Goal: Information Seeking & Learning: Learn about a topic

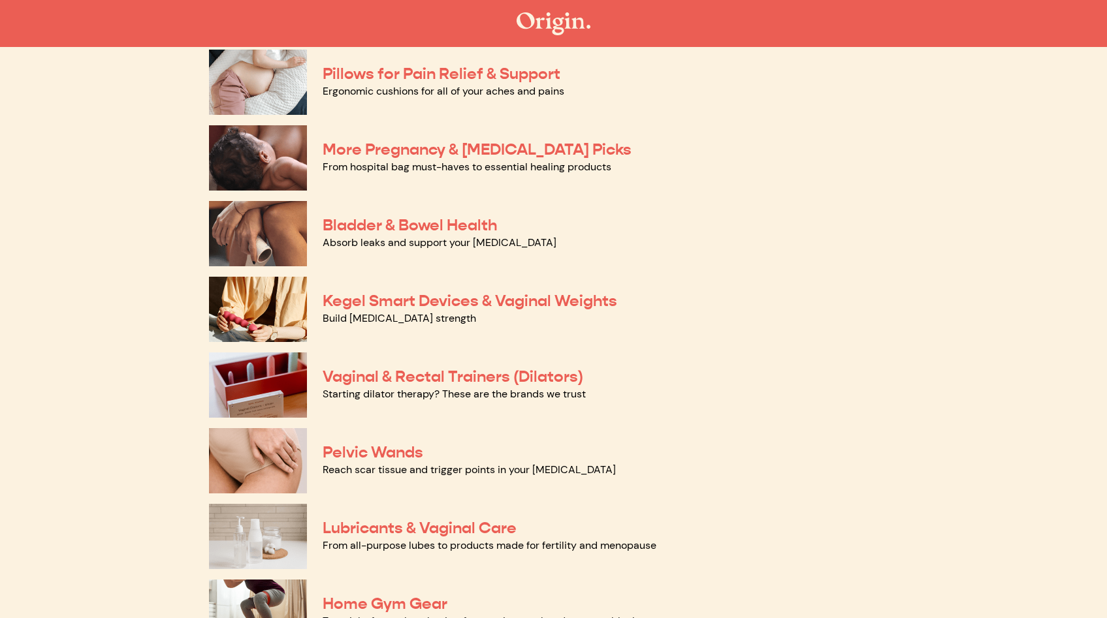
scroll to position [313, 0]
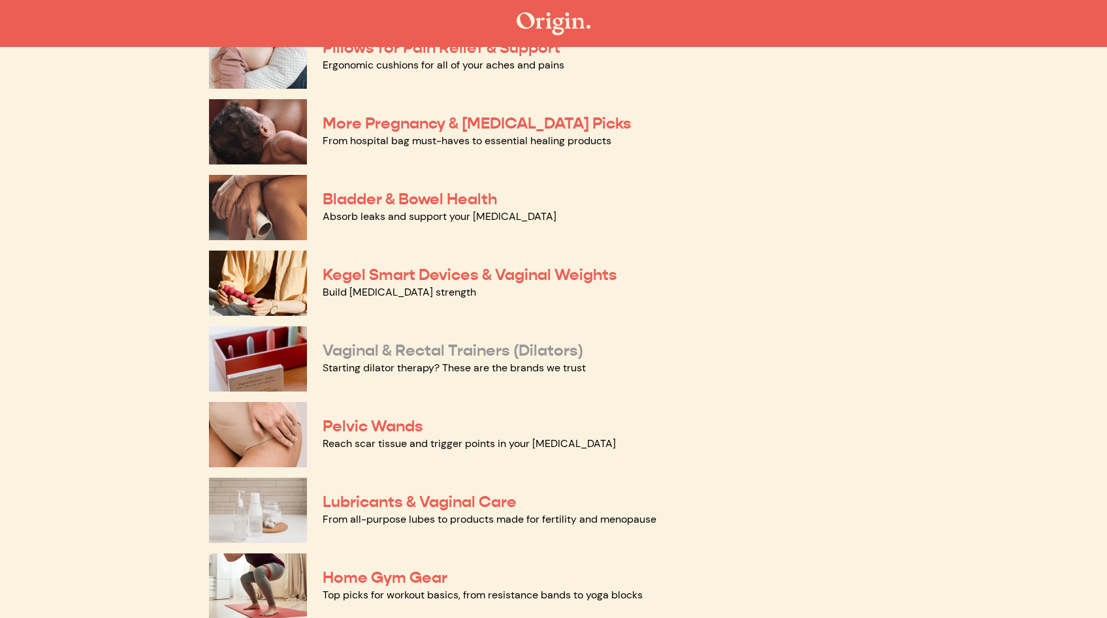
click at [355, 349] on link "Vaginal & Rectal Trainers (Dilators)" at bounding box center [453, 351] width 261 height 20
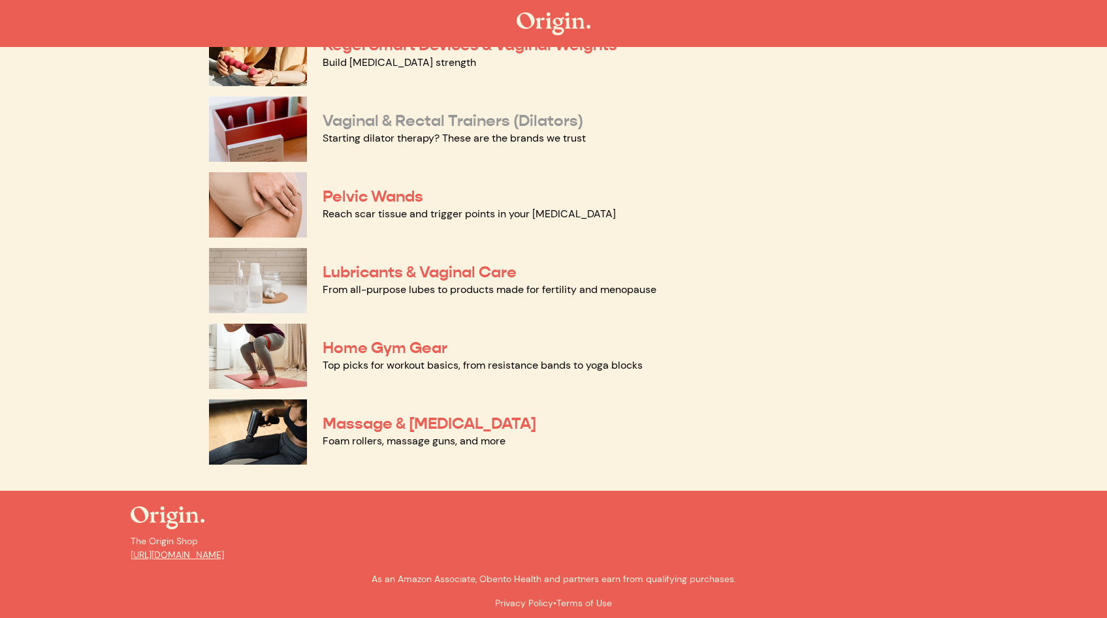
scroll to position [548, 0]
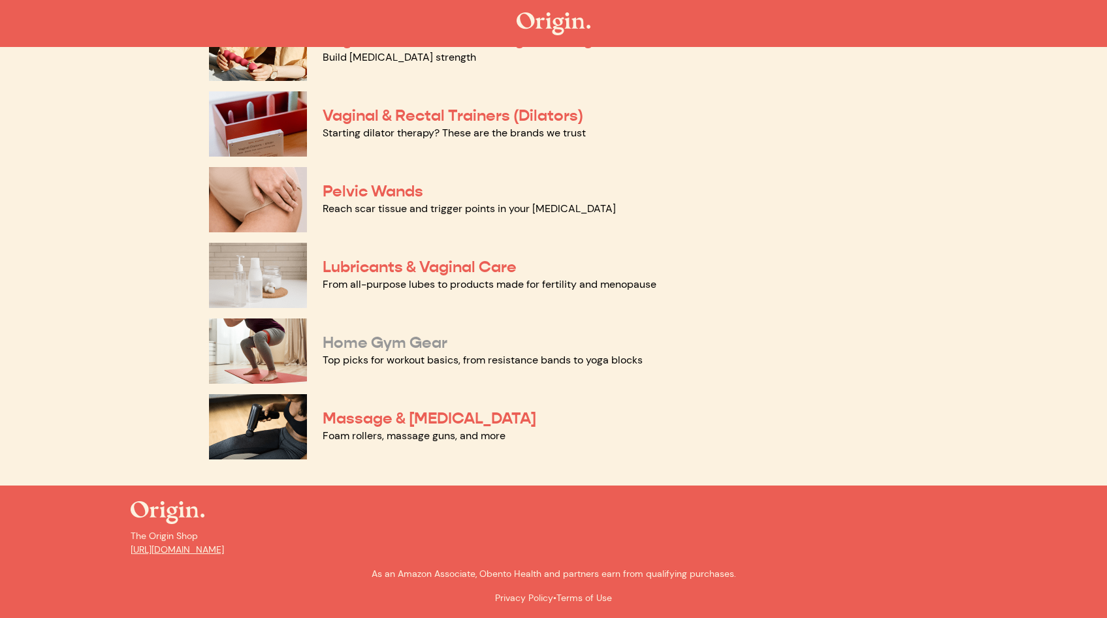
click at [345, 343] on link "Home Gym Gear" at bounding box center [385, 343] width 125 height 20
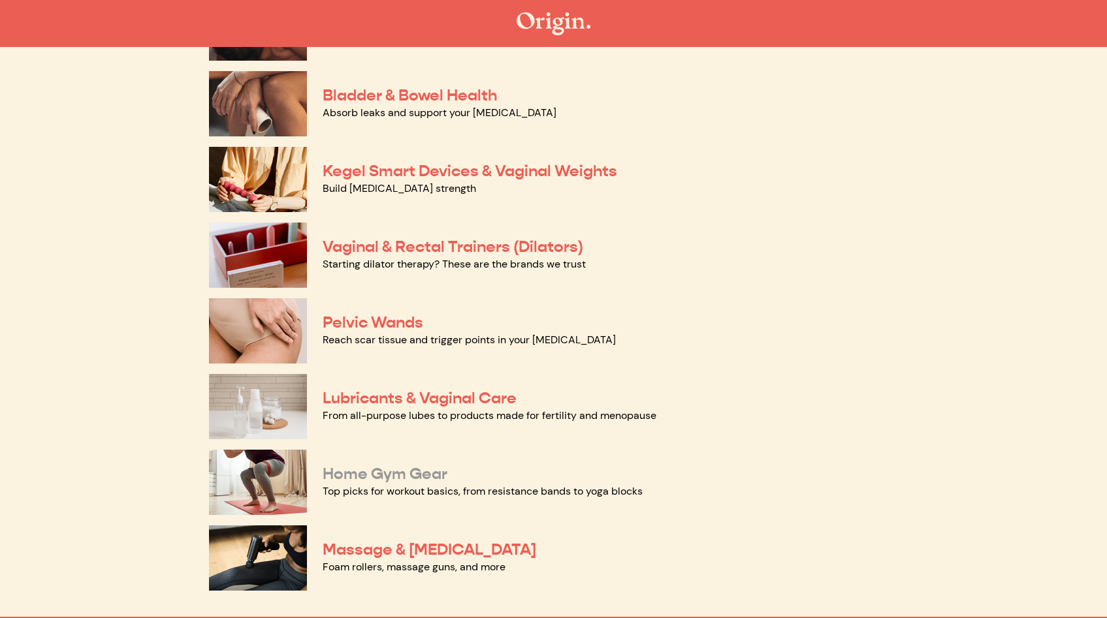
scroll to position [418, 0]
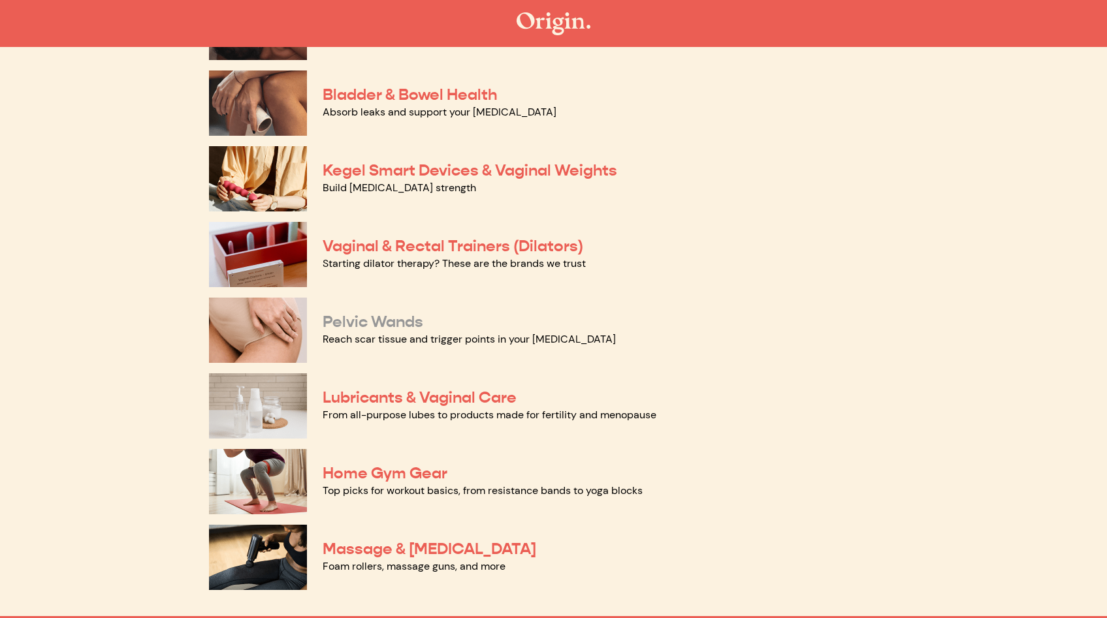
click at [376, 321] on link "Pelvic Wands" at bounding box center [373, 322] width 101 height 20
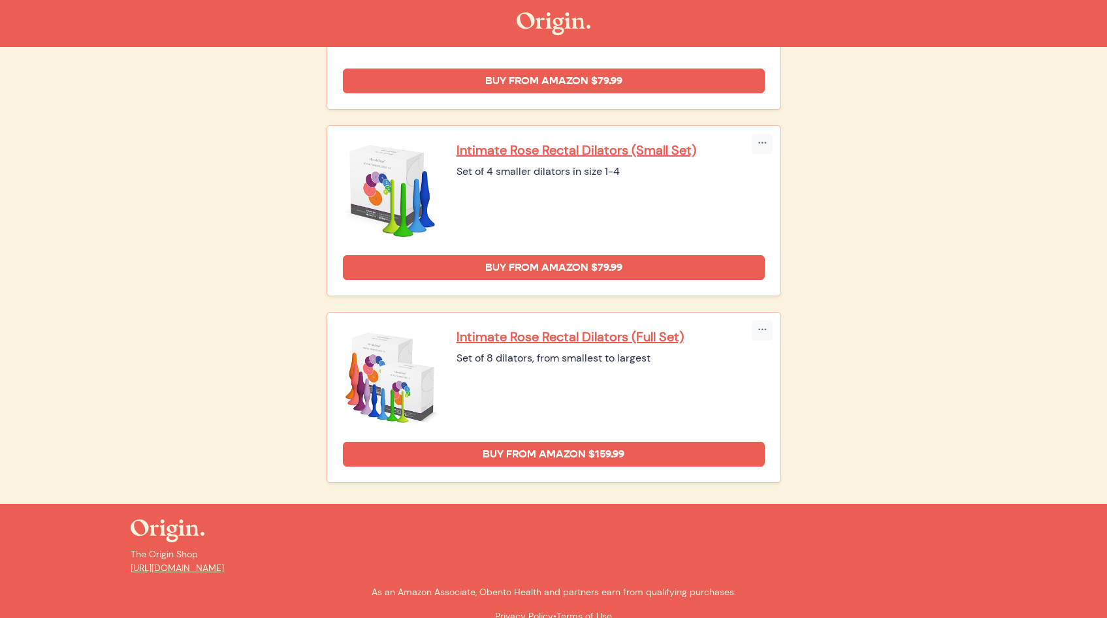
scroll to position [1592, 0]
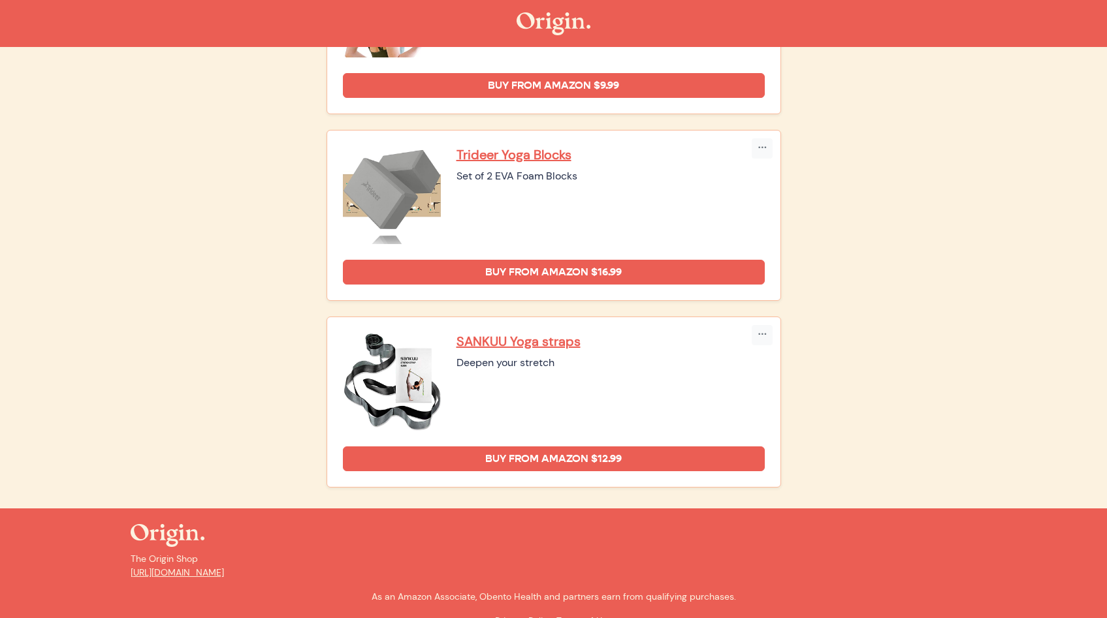
scroll to position [1032, 0]
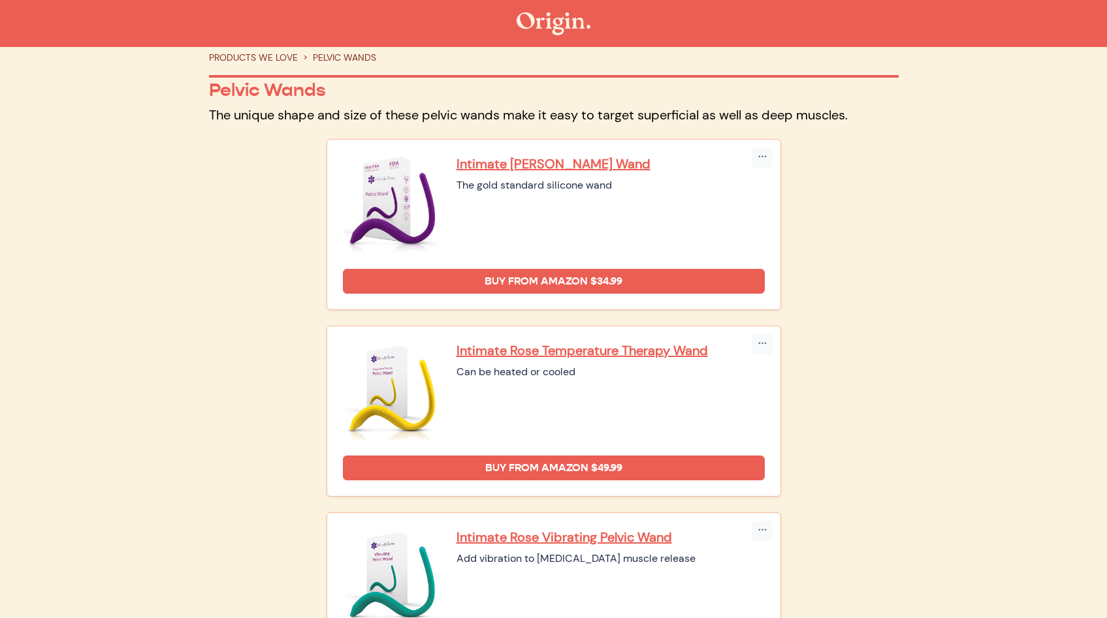
scroll to position [52, 0]
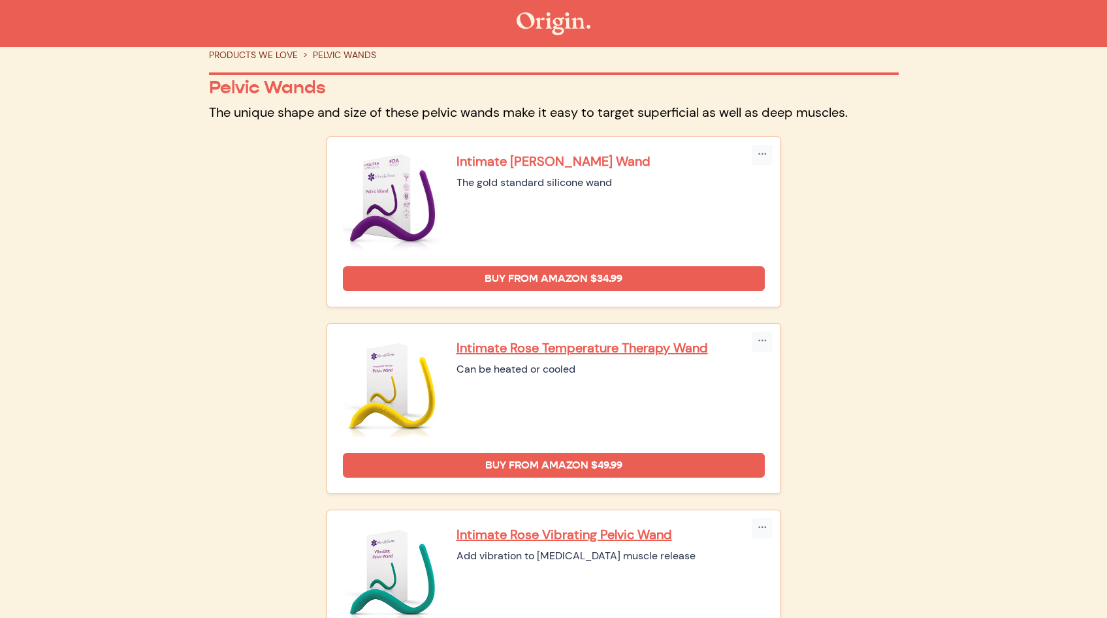
click at [555, 159] on p "Intimate Rose Pelvic Wand" at bounding box center [610, 161] width 308 height 17
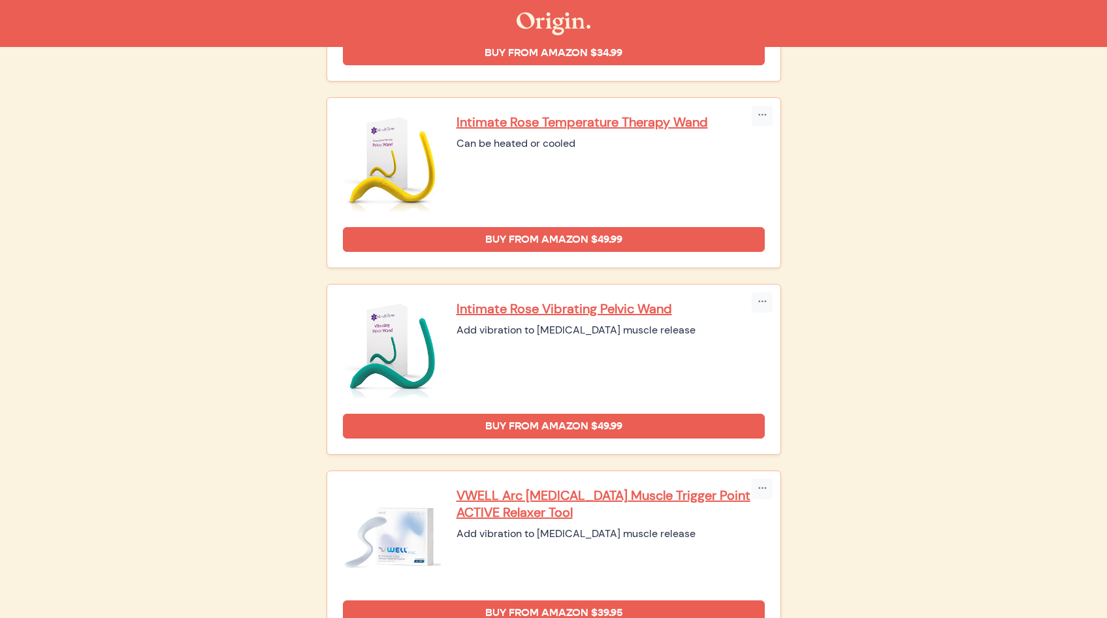
scroll to position [287, 0]
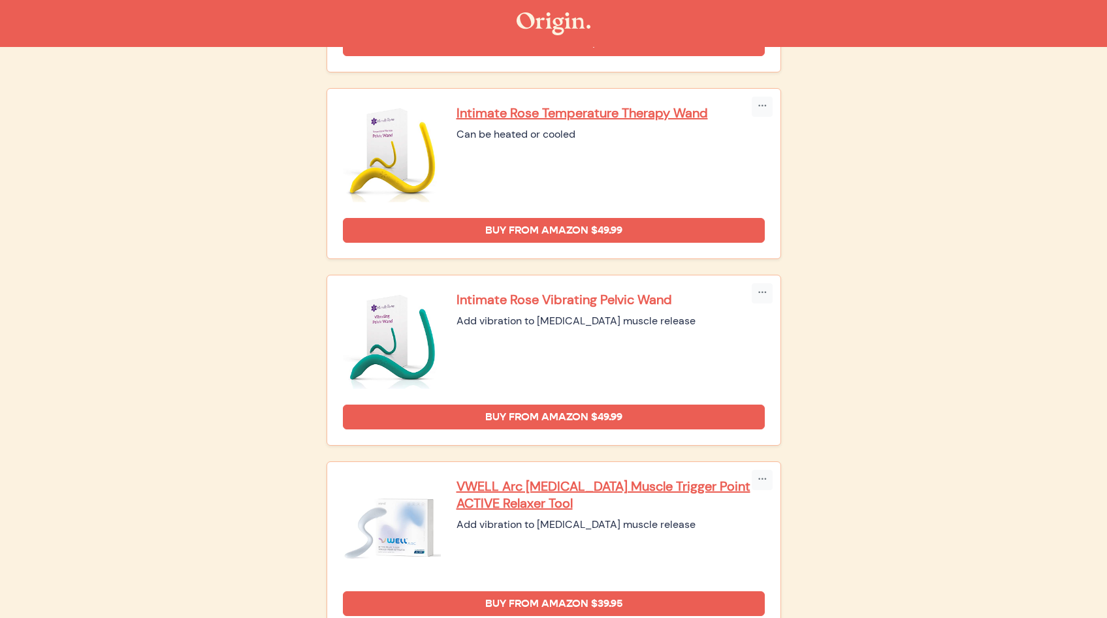
click at [562, 300] on p "Intimate Rose Vibrating Pelvic Wand" at bounding box center [610, 299] width 308 height 17
